Goal: Task Accomplishment & Management: Complete application form

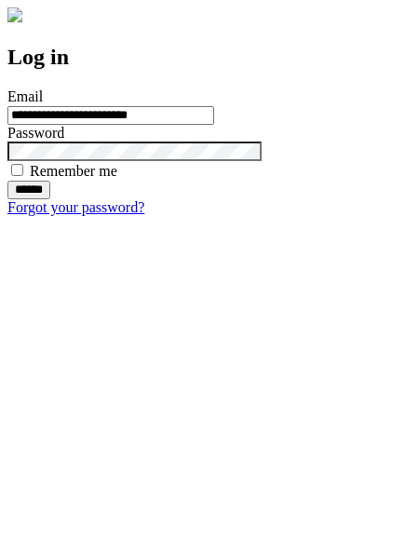
type input "**********"
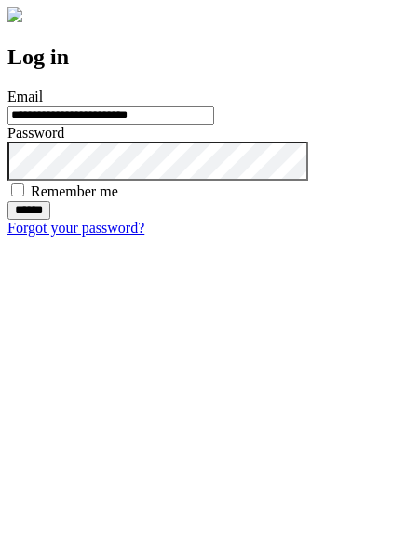
click at [50, 220] on input "******" at bounding box center [28, 210] width 43 height 19
